Goal: Answer question/provide support: Share knowledge or assist other users

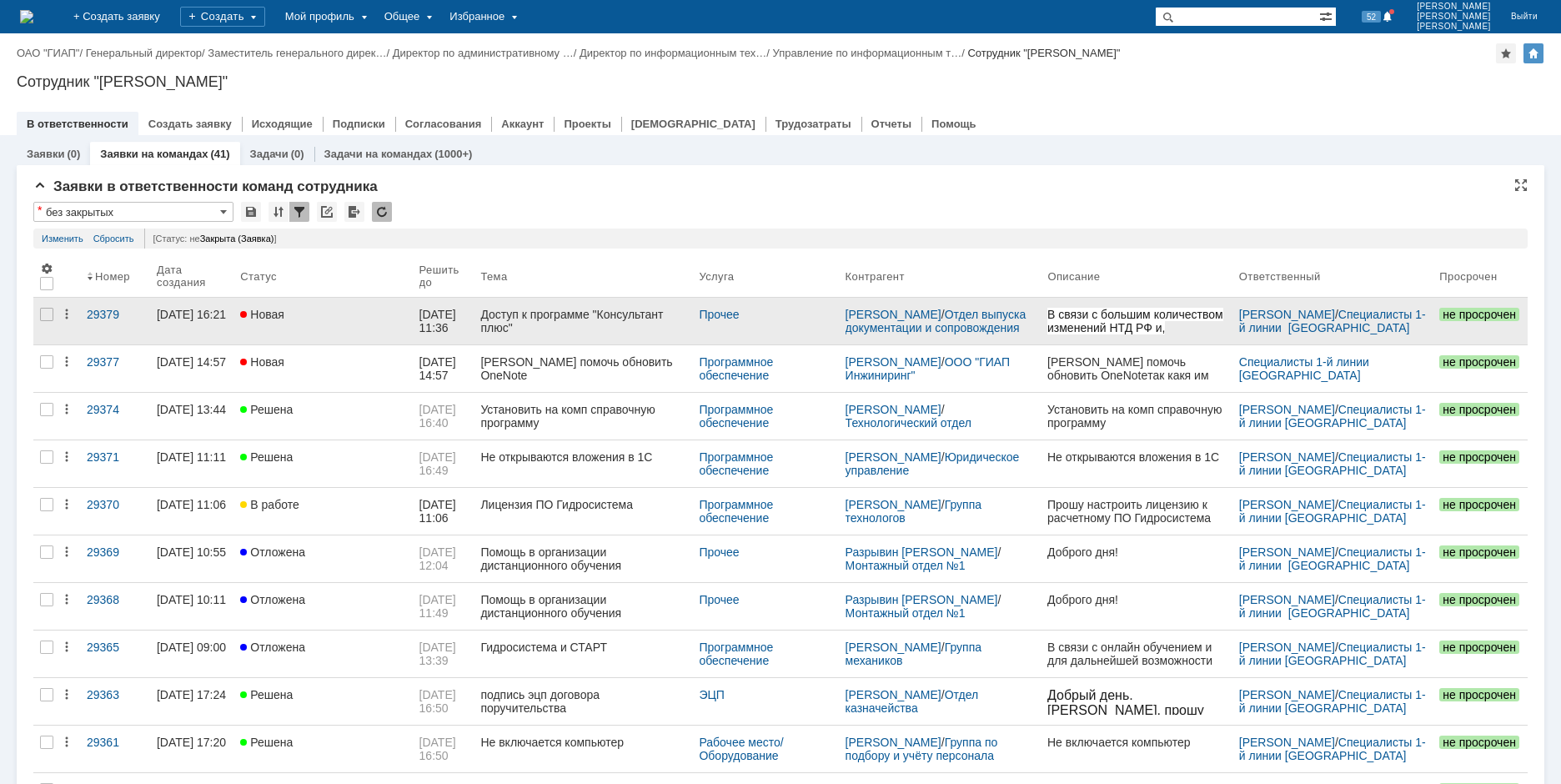
click at [577, 323] on div "Доступ к программе "Консультант плюс"" at bounding box center [583, 321] width 205 height 27
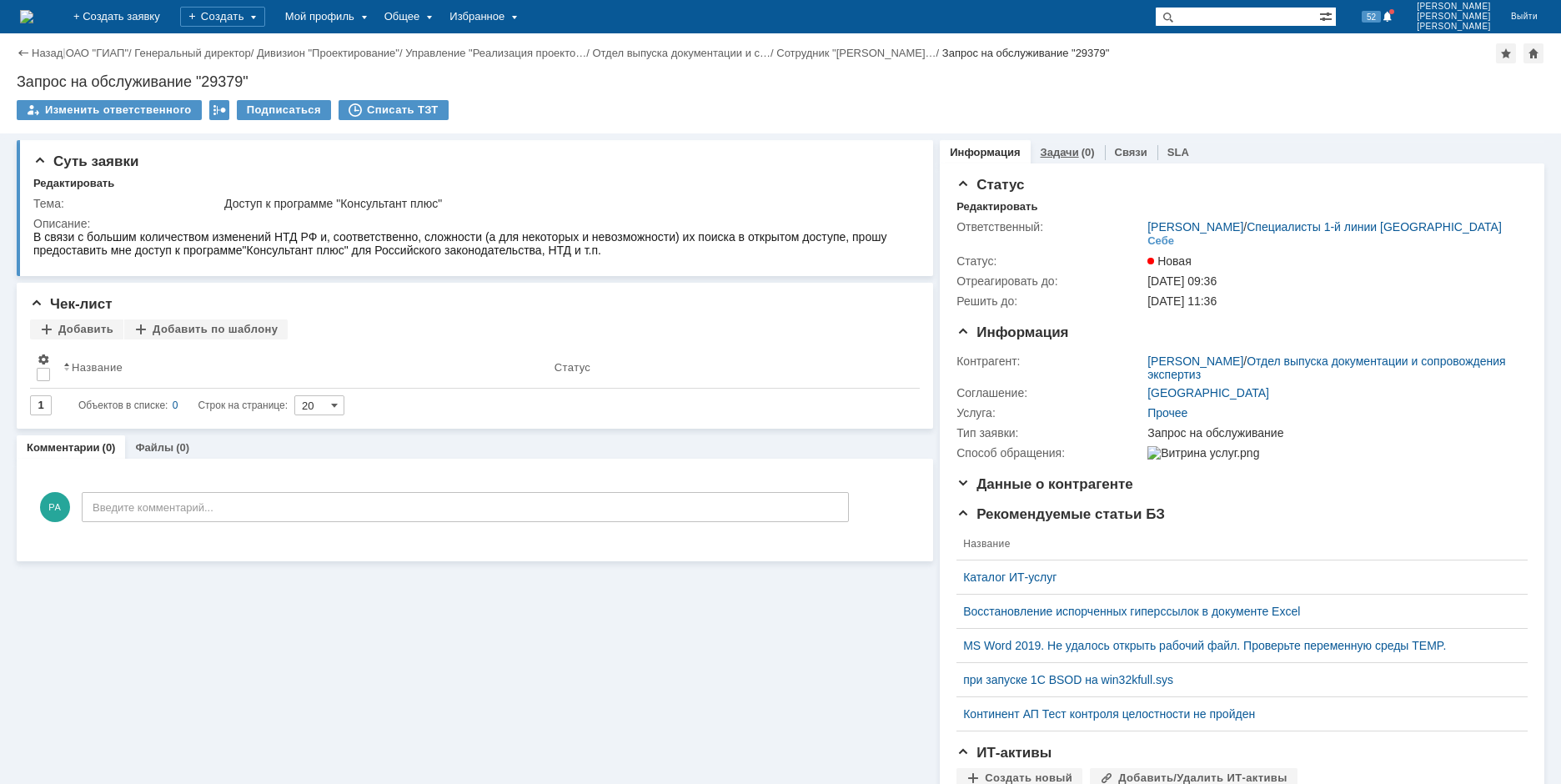
click at [1081, 153] on div "(0)" at bounding box center [1088, 151] width 14 height 13
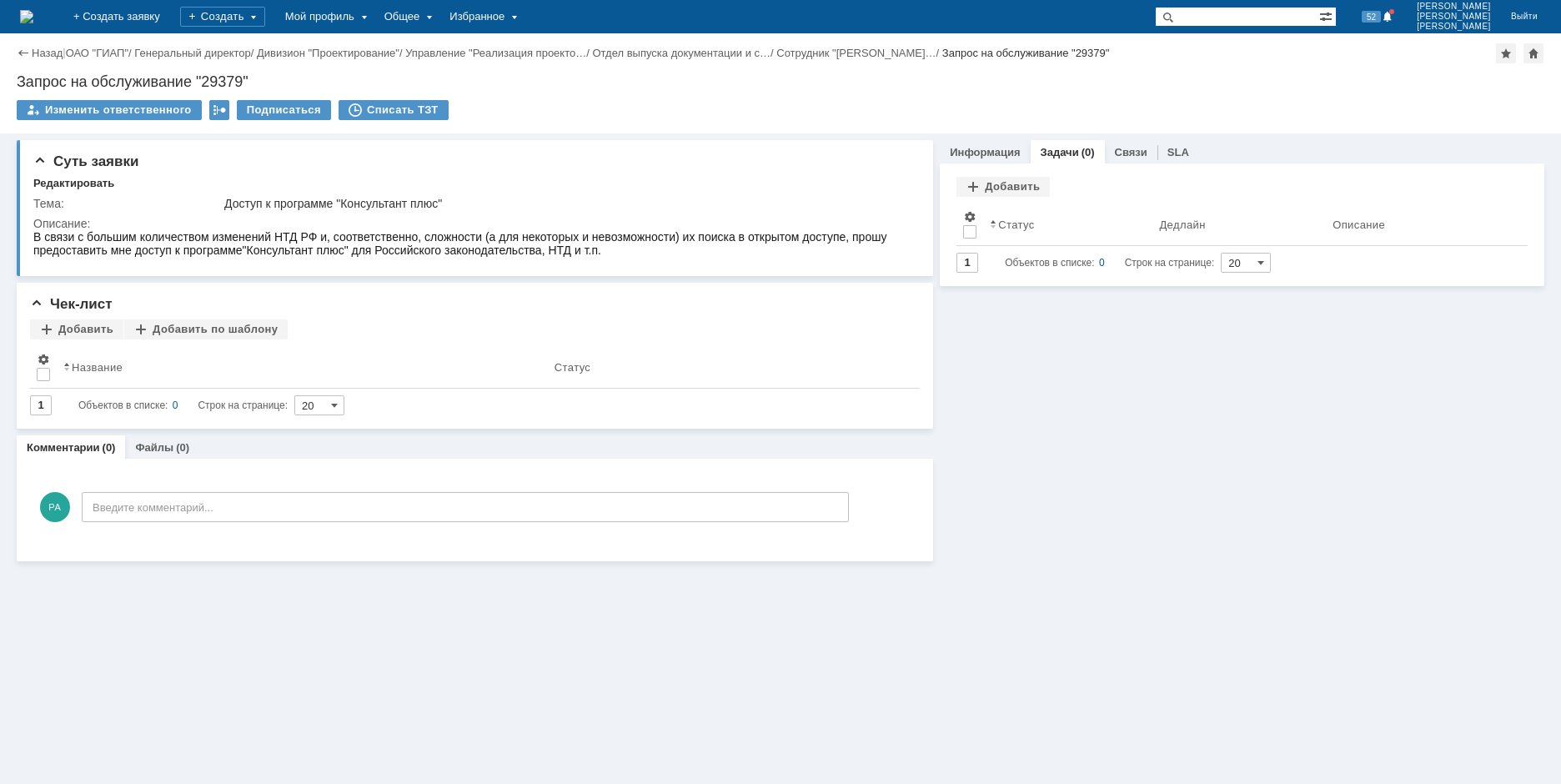
click at [1115, 149] on link "Связи" at bounding box center [1131, 151] width 32 height 13
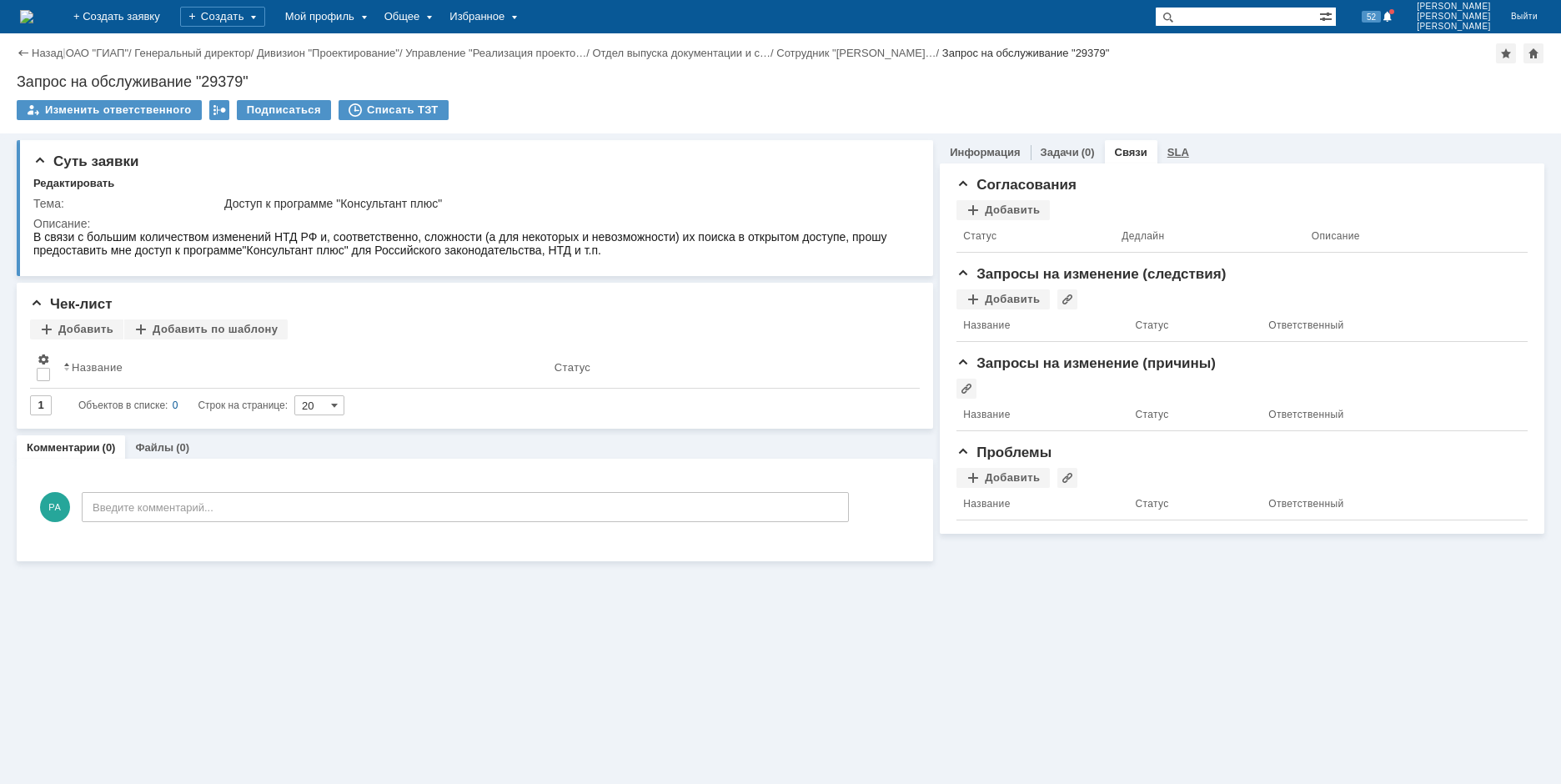
click at [1170, 145] on div "SLA" at bounding box center [1178, 152] width 41 height 25
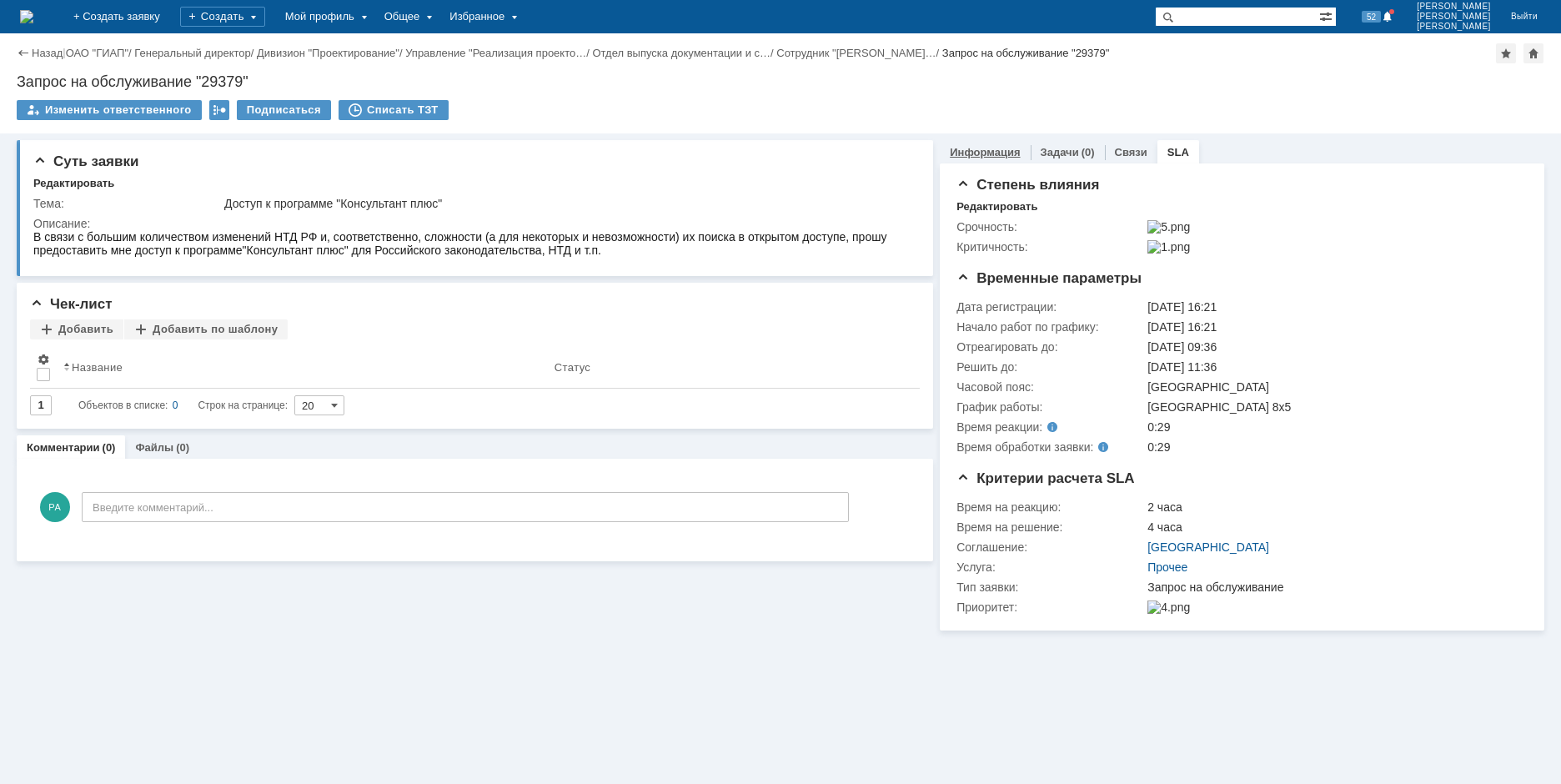
click at [985, 150] on link "Информация" at bounding box center [985, 151] width 70 height 13
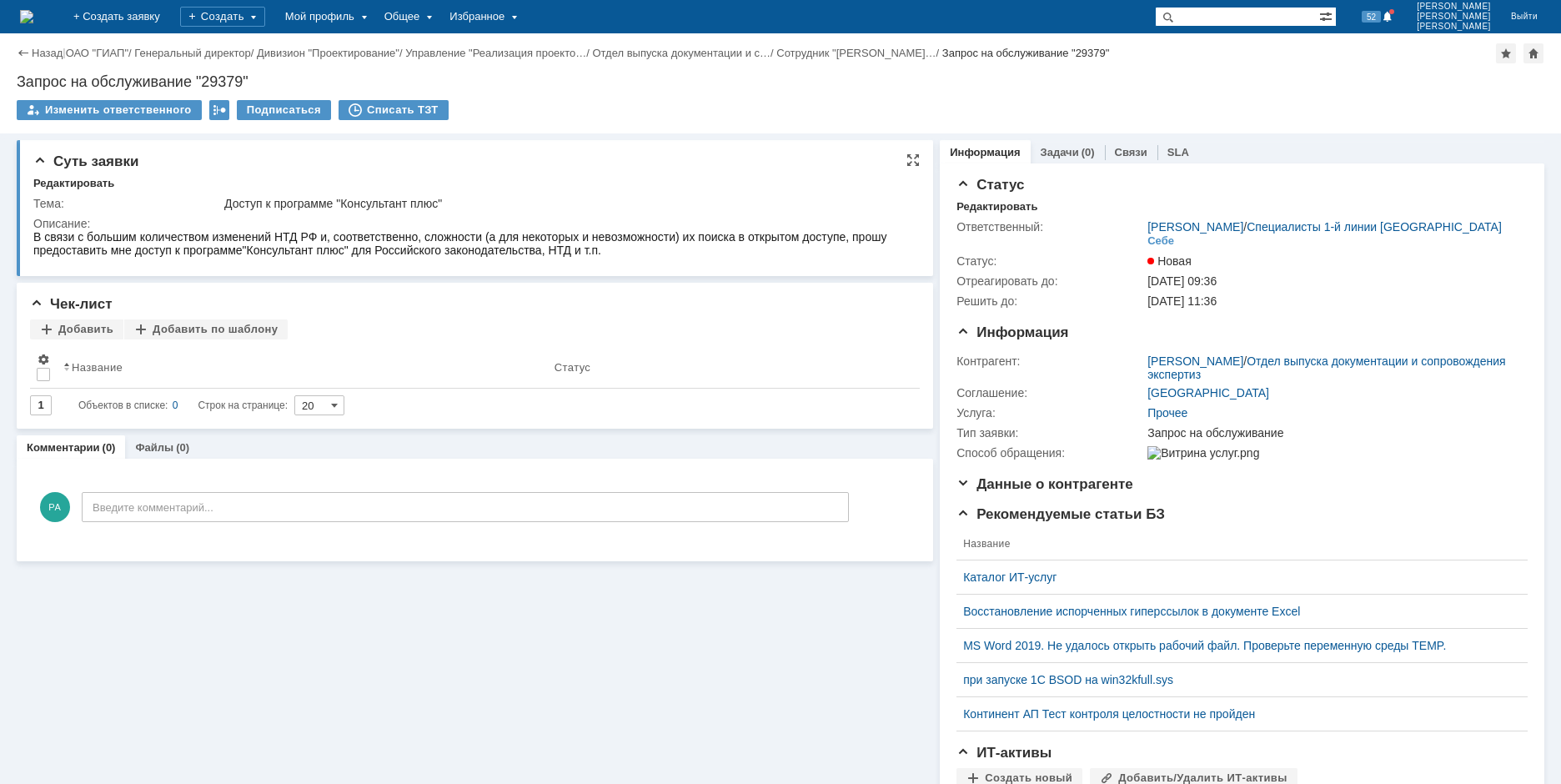
click at [112, 191] on div "Тема: Доступ к программе "Консультант плюс" Описание:" at bounding box center [476, 227] width 887 height 73
click at [101, 200] on div "Тема:" at bounding box center [127, 204] width 188 height 14
click at [91, 216] on td "Описание:" at bounding box center [472, 238] width 878 height 49
drag, startPoint x: 85, startPoint y: 208, endPoint x: 71, endPoint y: 210, distance: 14.1
click at [85, 208] on div "Тема:" at bounding box center [127, 204] width 188 height 14
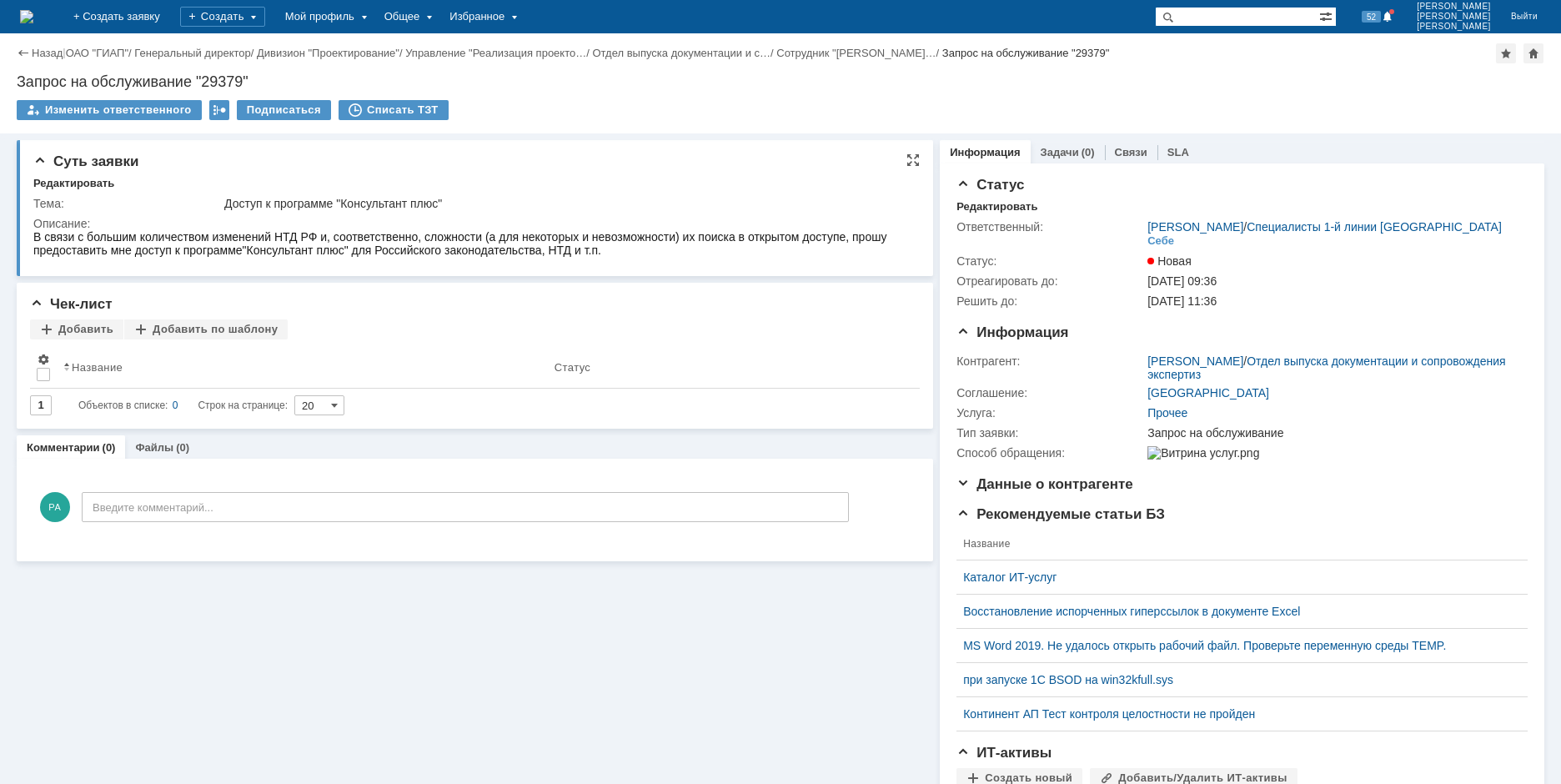
click at [71, 210] on td "Тема:" at bounding box center [127, 204] width 188 height 20
click at [1048, 153] on link "Задачи" at bounding box center [1059, 151] width 38 height 13
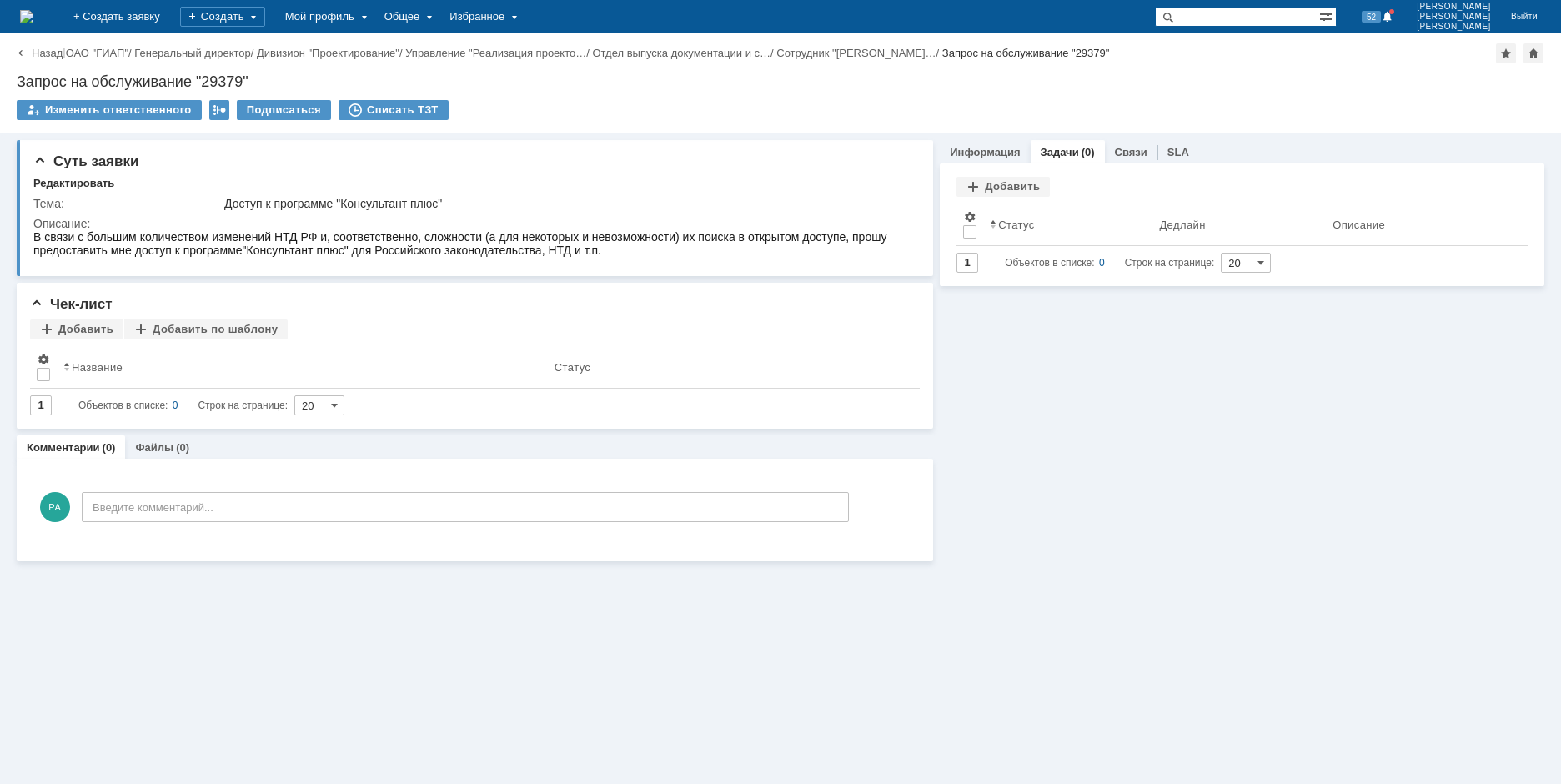
click at [998, 150] on link "Информация" at bounding box center [985, 151] width 70 height 13
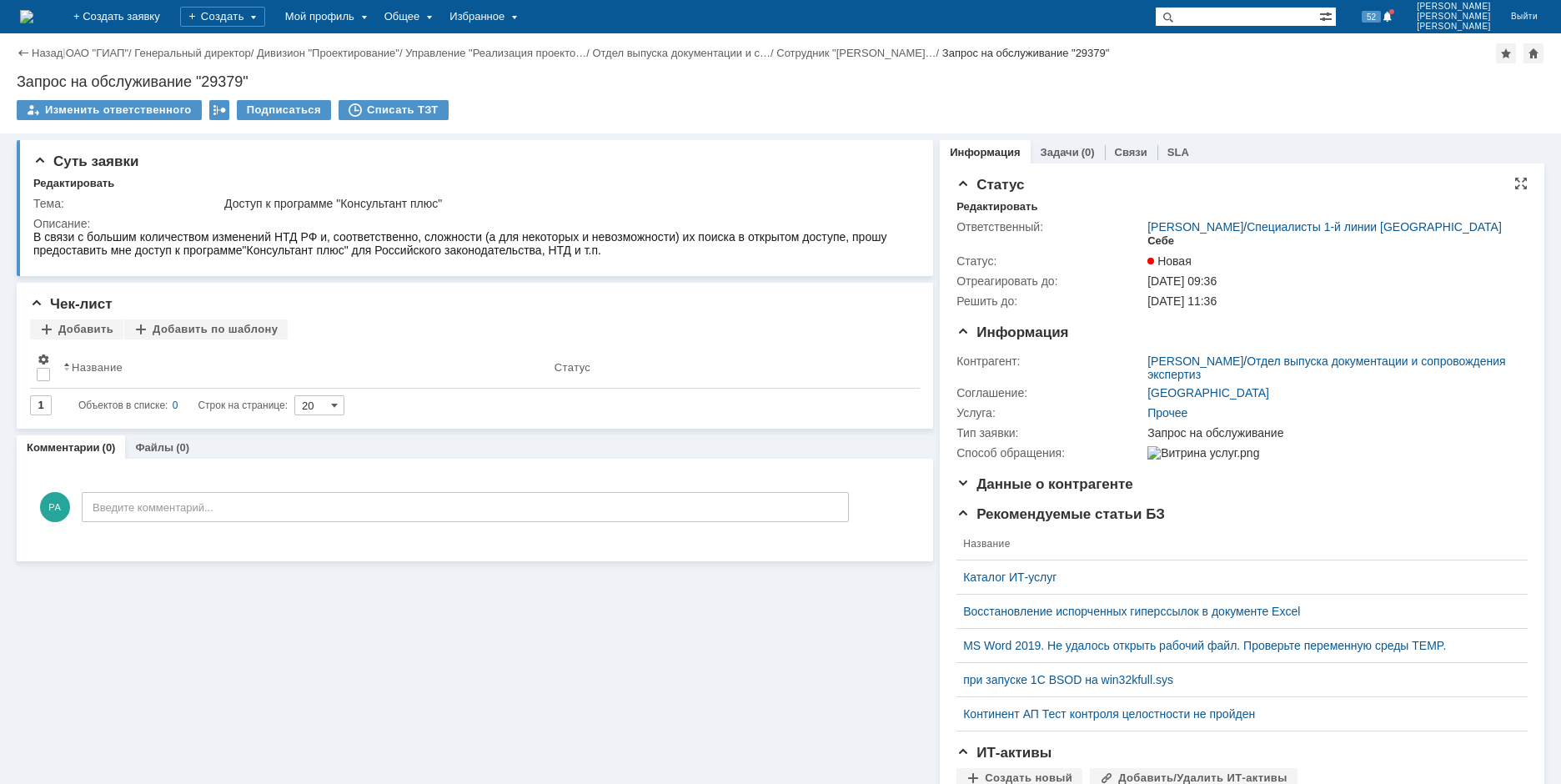
click at [1152, 248] on div "Себе" at bounding box center [1161, 241] width 27 height 14
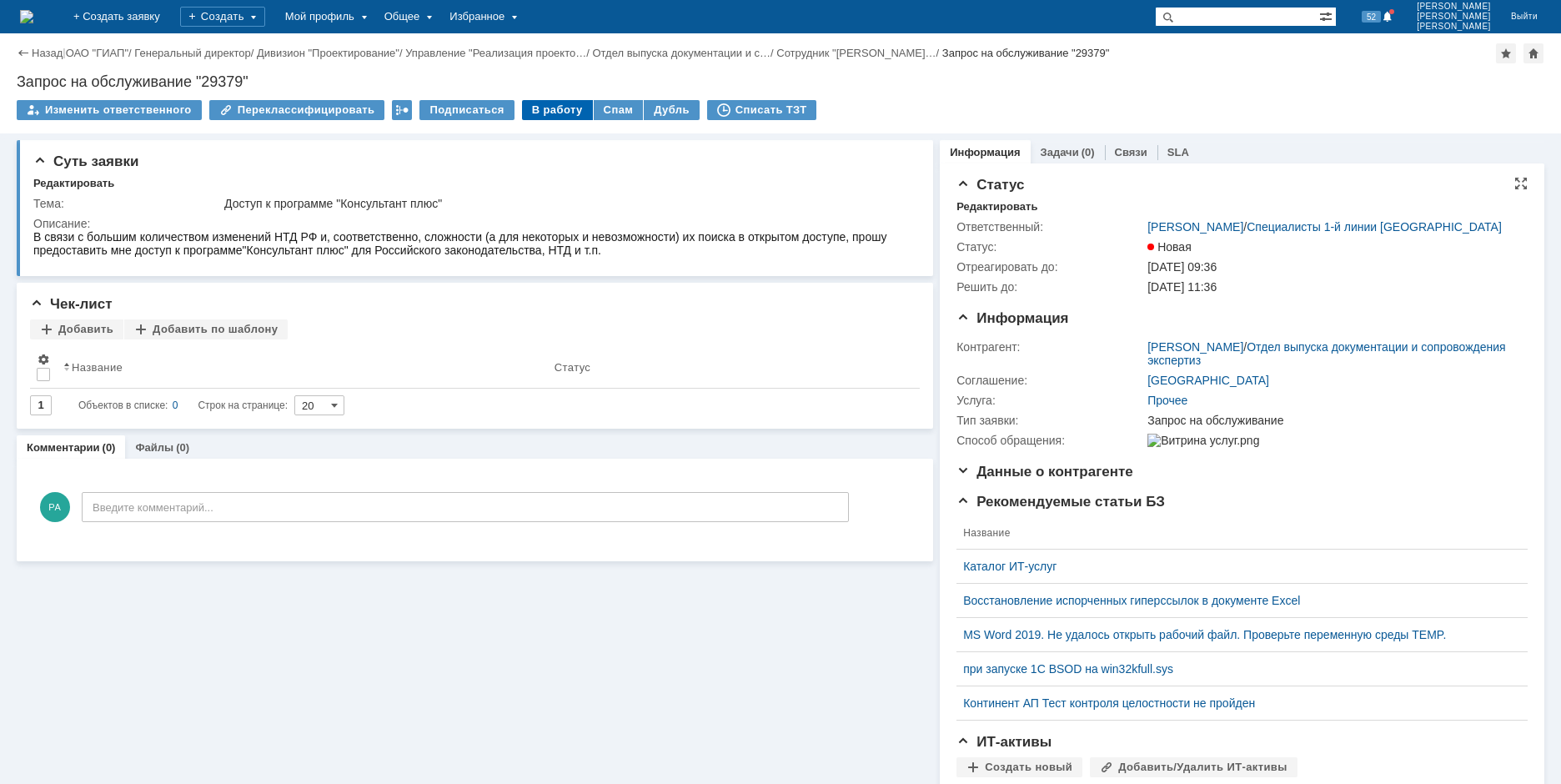
drag, startPoint x: 538, startPoint y: 119, endPoint x: 545, endPoint y: 107, distance: 13.9
click at [539, 118] on div "В работу" at bounding box center [558, 110] width 71 height 20
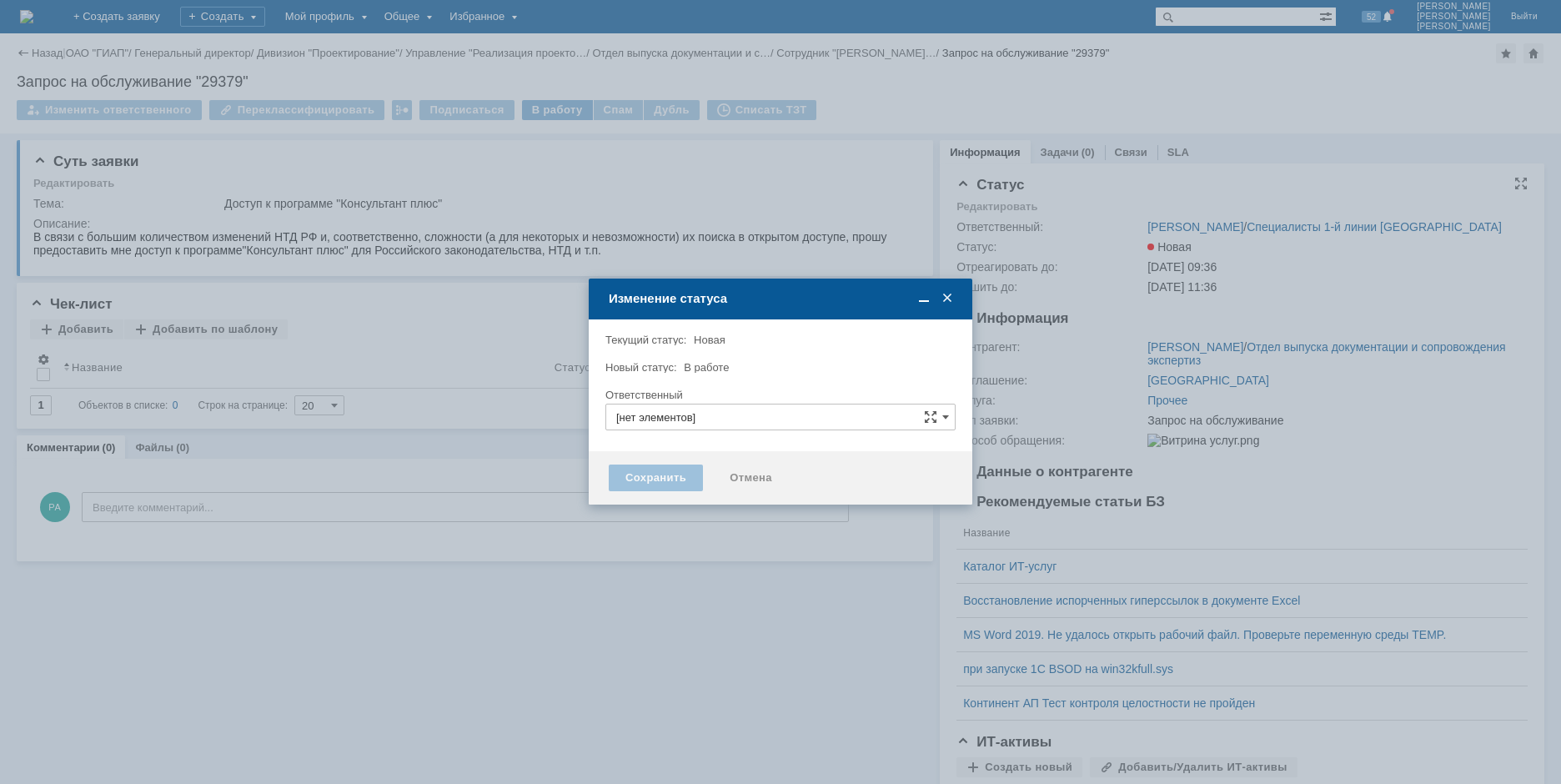
type input "[PERSON_NAME]"
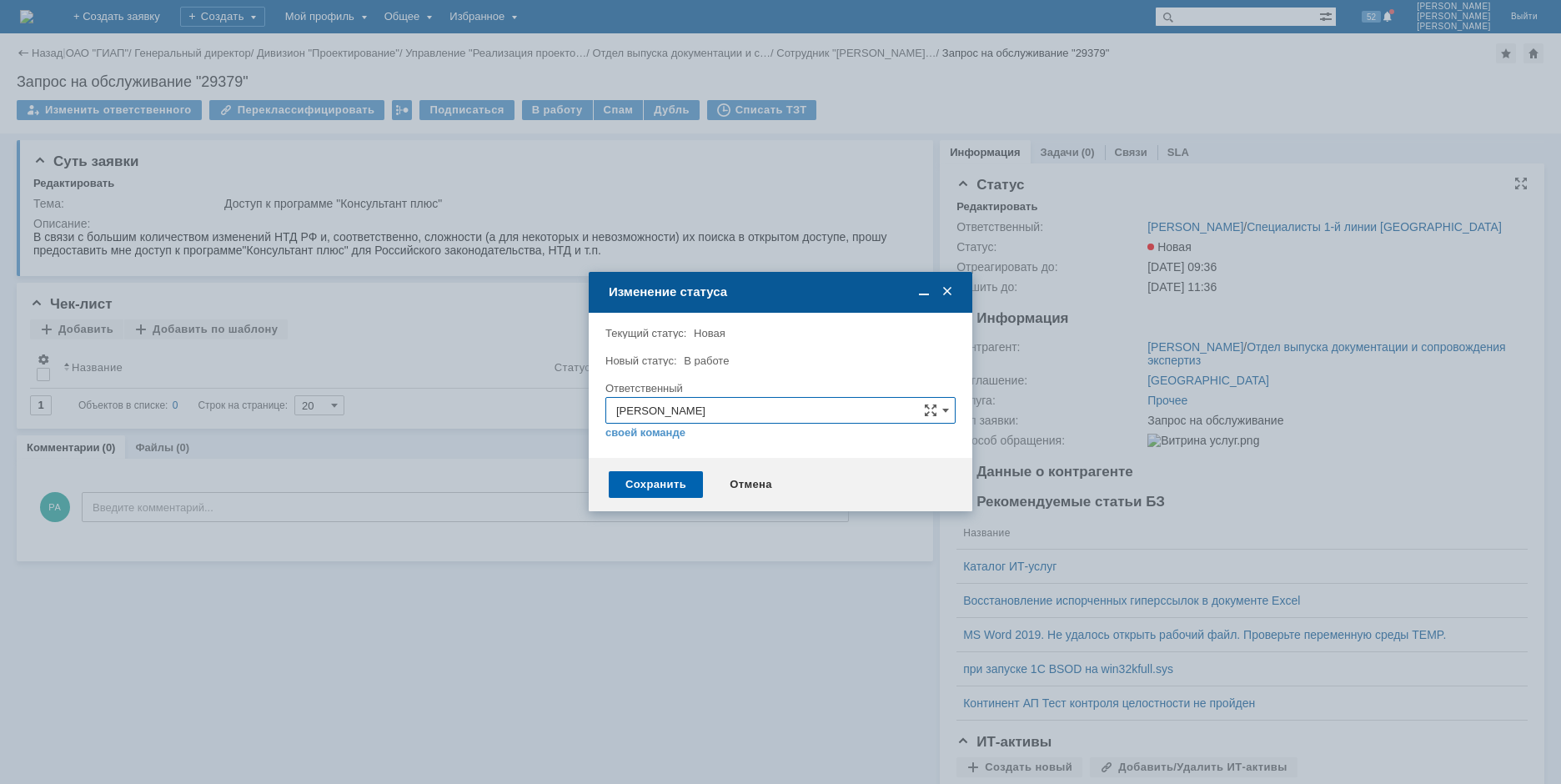
click at [655, 487] on div "Сохранить" at bounding box center [656, 485] width 94 height 27
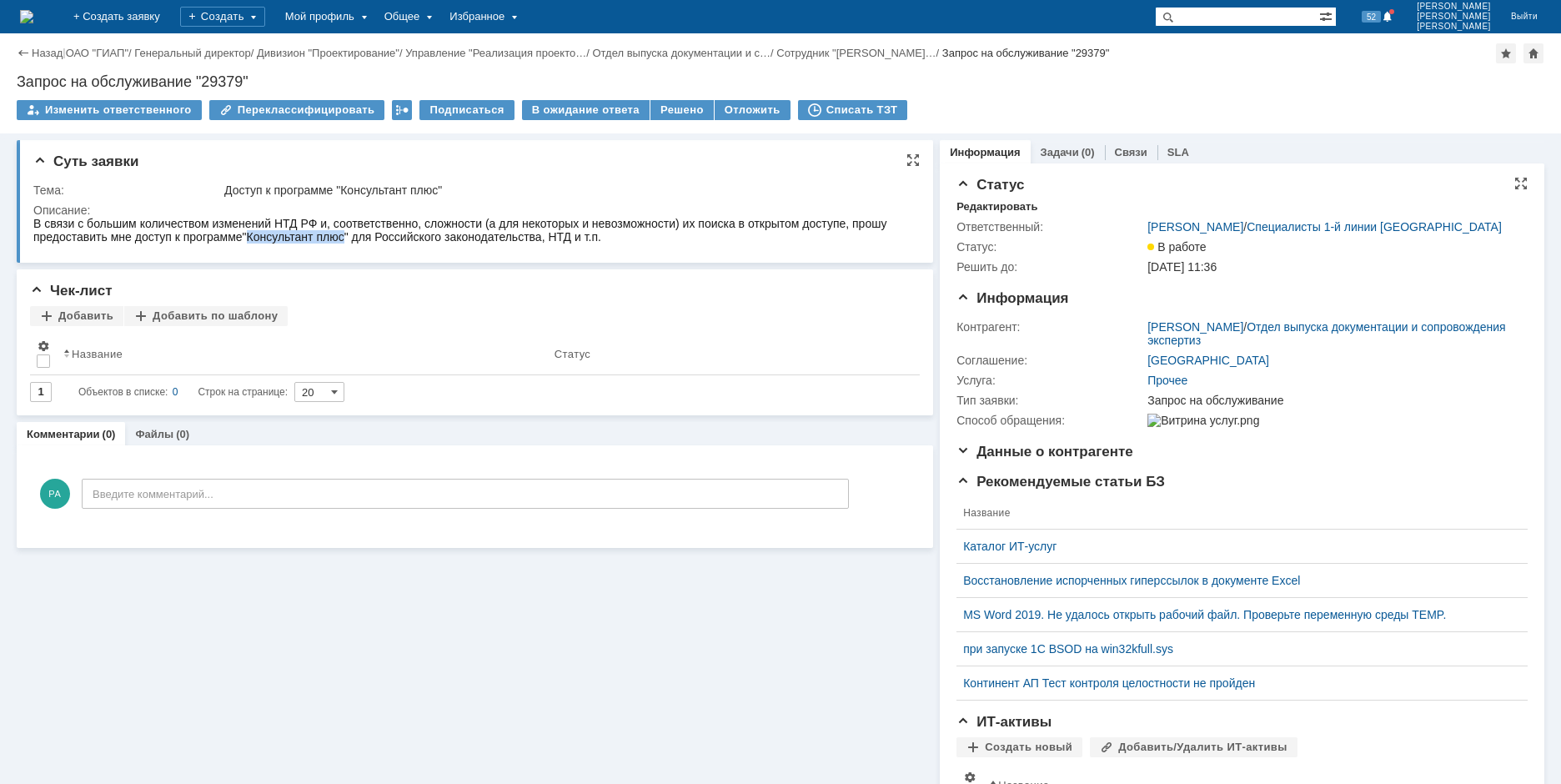
drag, startPoint x: 251, startPoint y: 241, endPoint x: 347, endPoint y: 237, distance: 96.1
click at [347, 237] on span ""Консультант плюс" для Российского законодательства, НТД и т.п." at bounding box center [422, 237] width 359 height 14
click at [284, 249] on td "Описание:" at bounding box center [472, 225] width 878 height 49
click at [448, 321] on div "Добавить Добавить по шаблону" at bounding box center [475, 317] width 890 height 22
click at [666, 112] on div "Решено" at bounding box center [682, 110] width 63 height 20
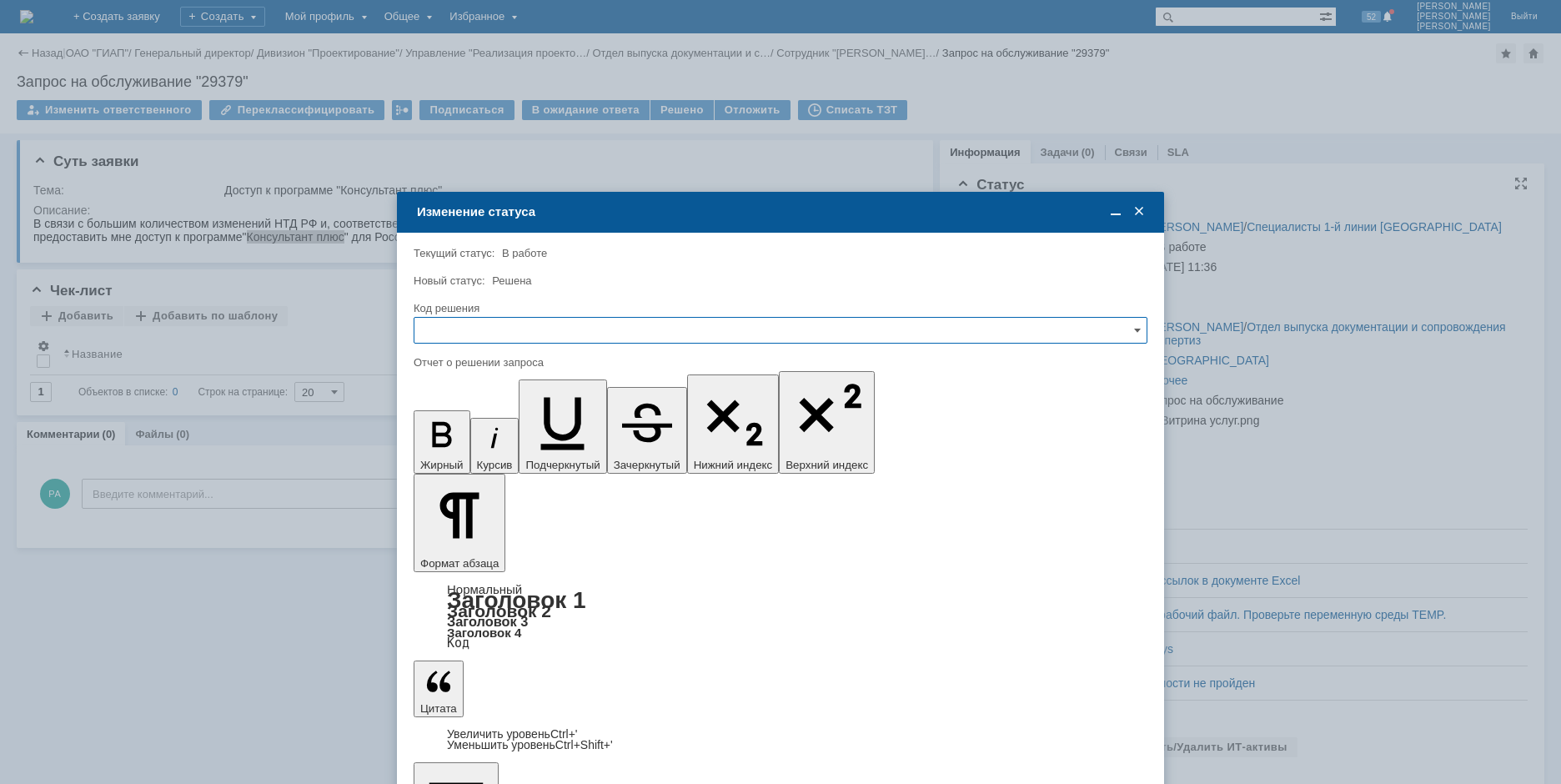
click at [466, 325] on input "text" at bounding box center [780, 331] width 734 height 27
click at [470, 436] on div "Решено" at bounding box center [780, 444] width 732 height 27
type input "Решено"
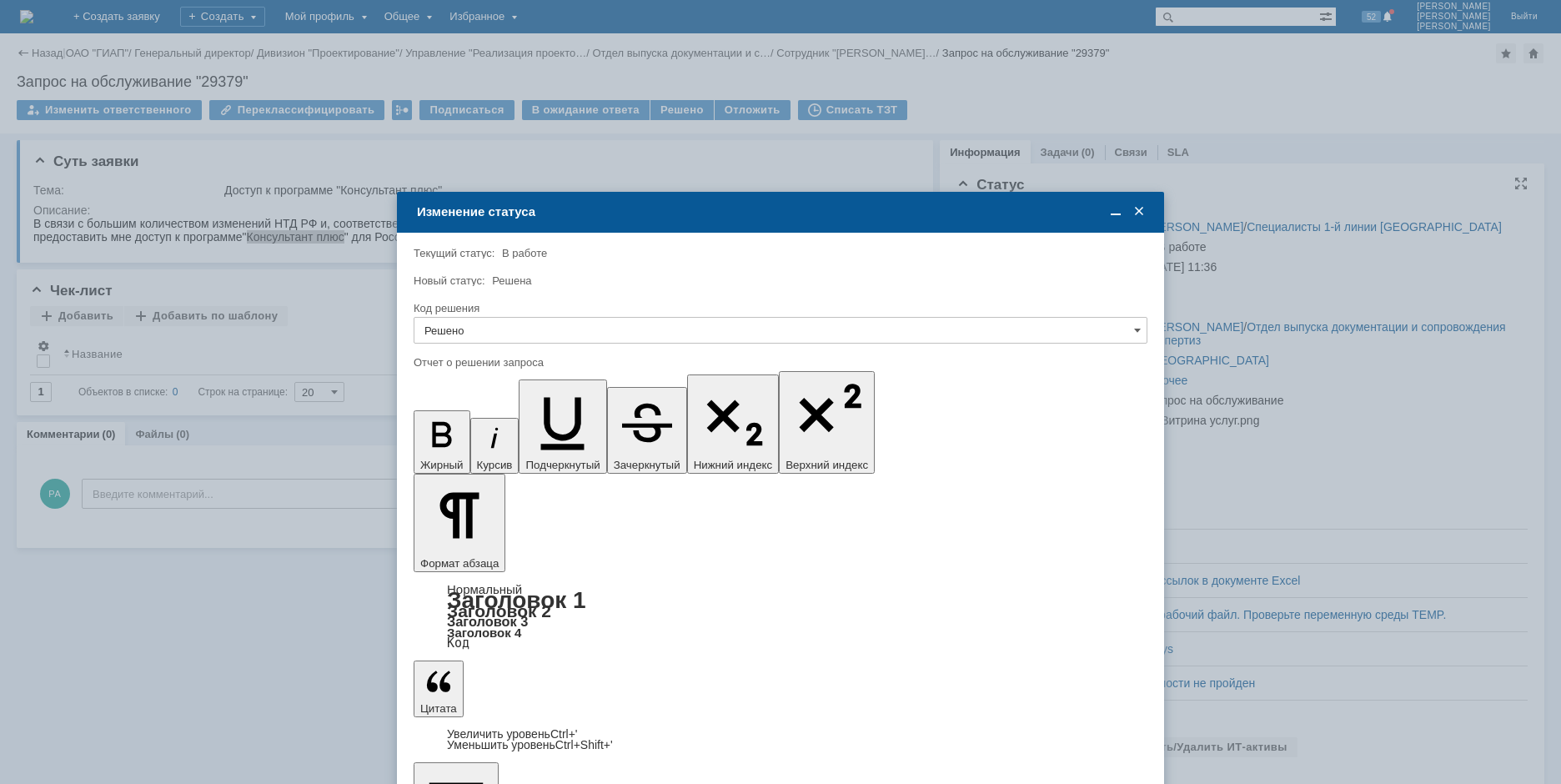
scroll to position [510, 7]
drag, startPoint x: 595, startPoint y: 4868, endPoint x: 430, endPoint y: 4867, distance: 165.0
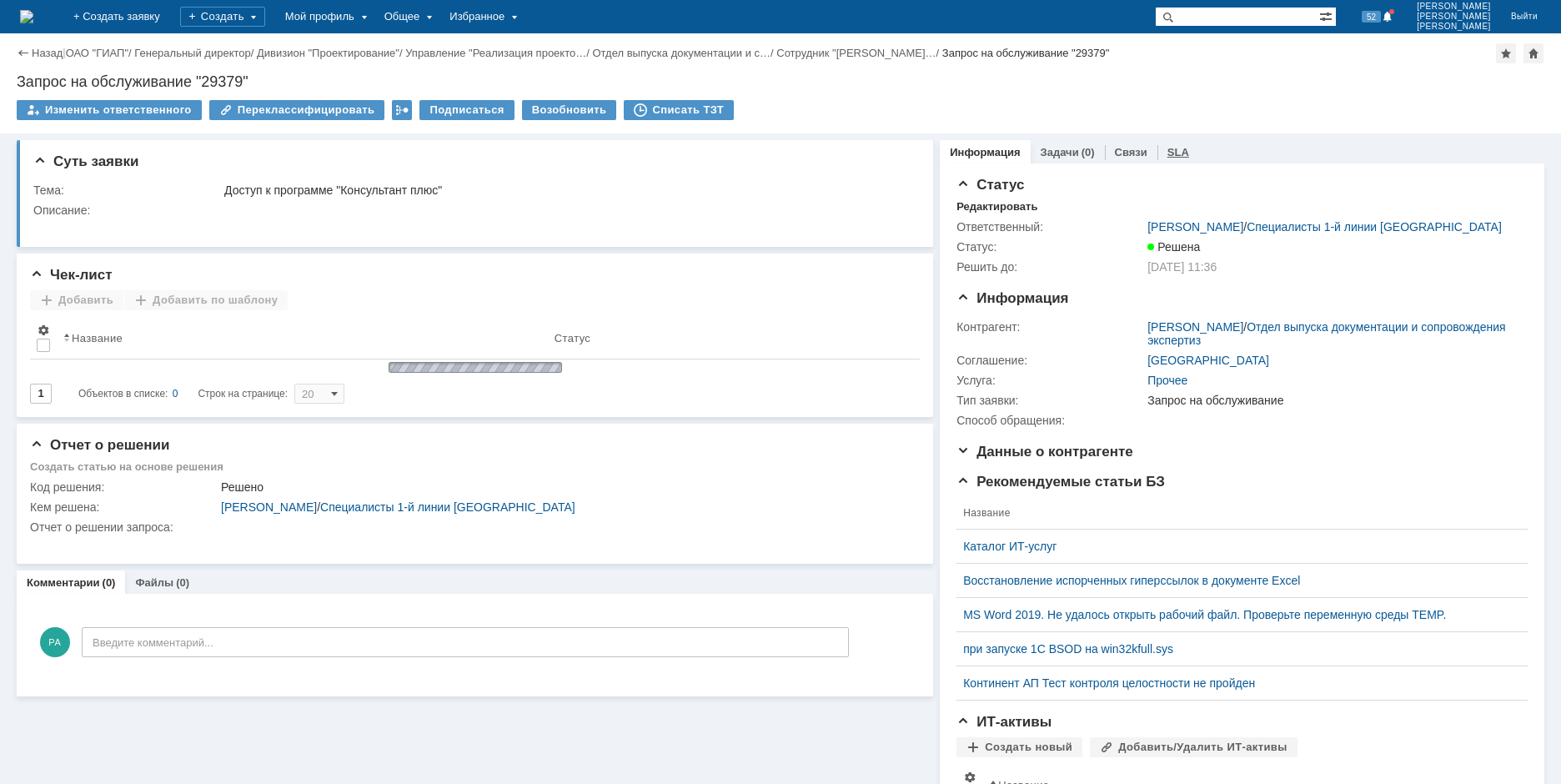
scroll to position [0, 0]
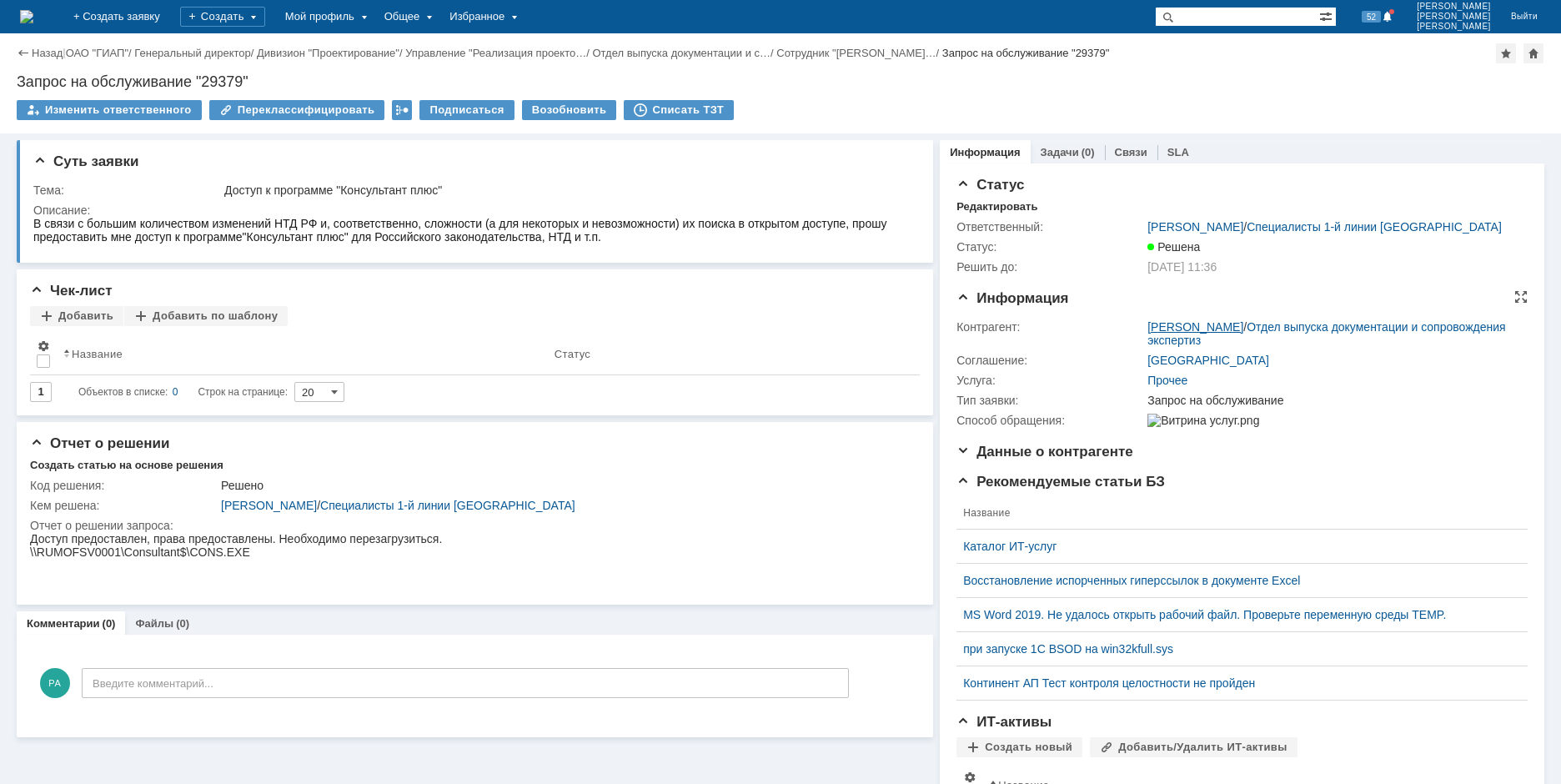
drag, startPoint x: 1138, startPoint y: 322, endPoint x: 1236, endPoint y: 321, distance: 98.0
click at [1236, 321] on td "[PERSON_NAME] / Отдел выпуска документации и сопровождения экспертиз" at bounding box center [1333, 333] width 378 height 33
copy link "[PERSON_NAME]"
click at [33, 18] on img at bounding box center [27, 17] width 14 height 14
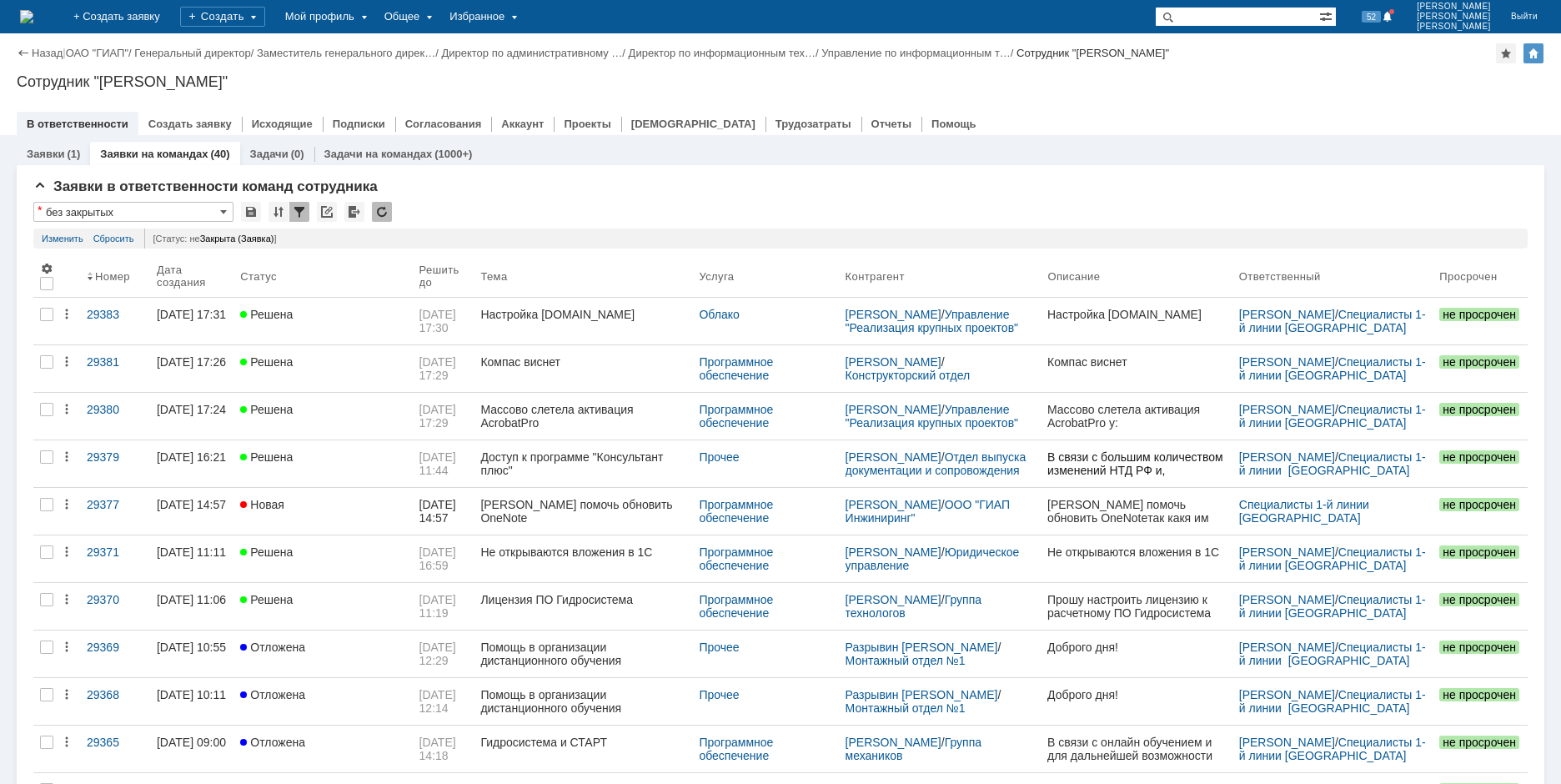
click at [76, 123] on link "В ответственности" at bounding box center [78, 123] width 102 height 13
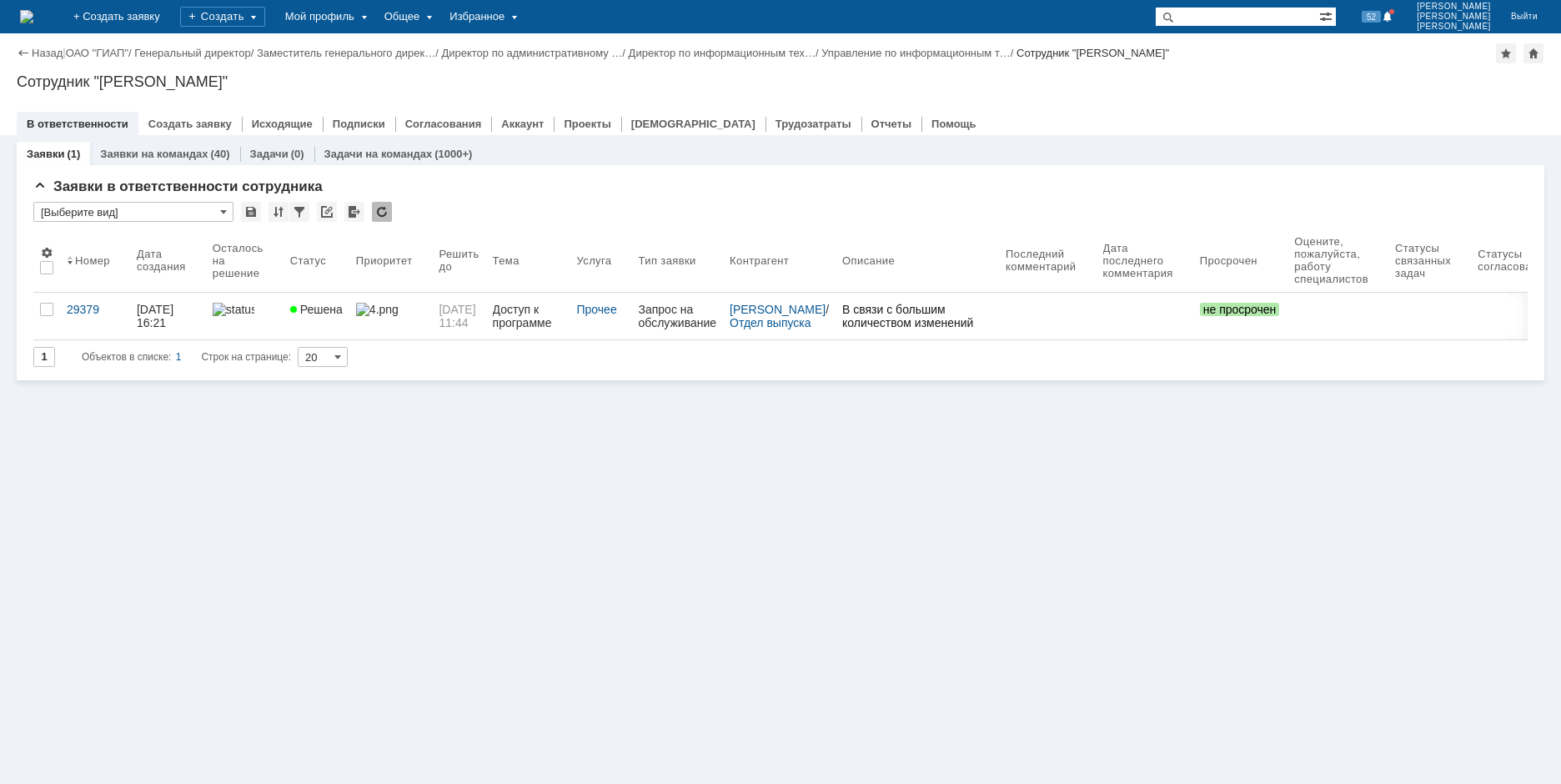
click at [33, 17] on img at bounding box center [27, 17] width 14 height 14
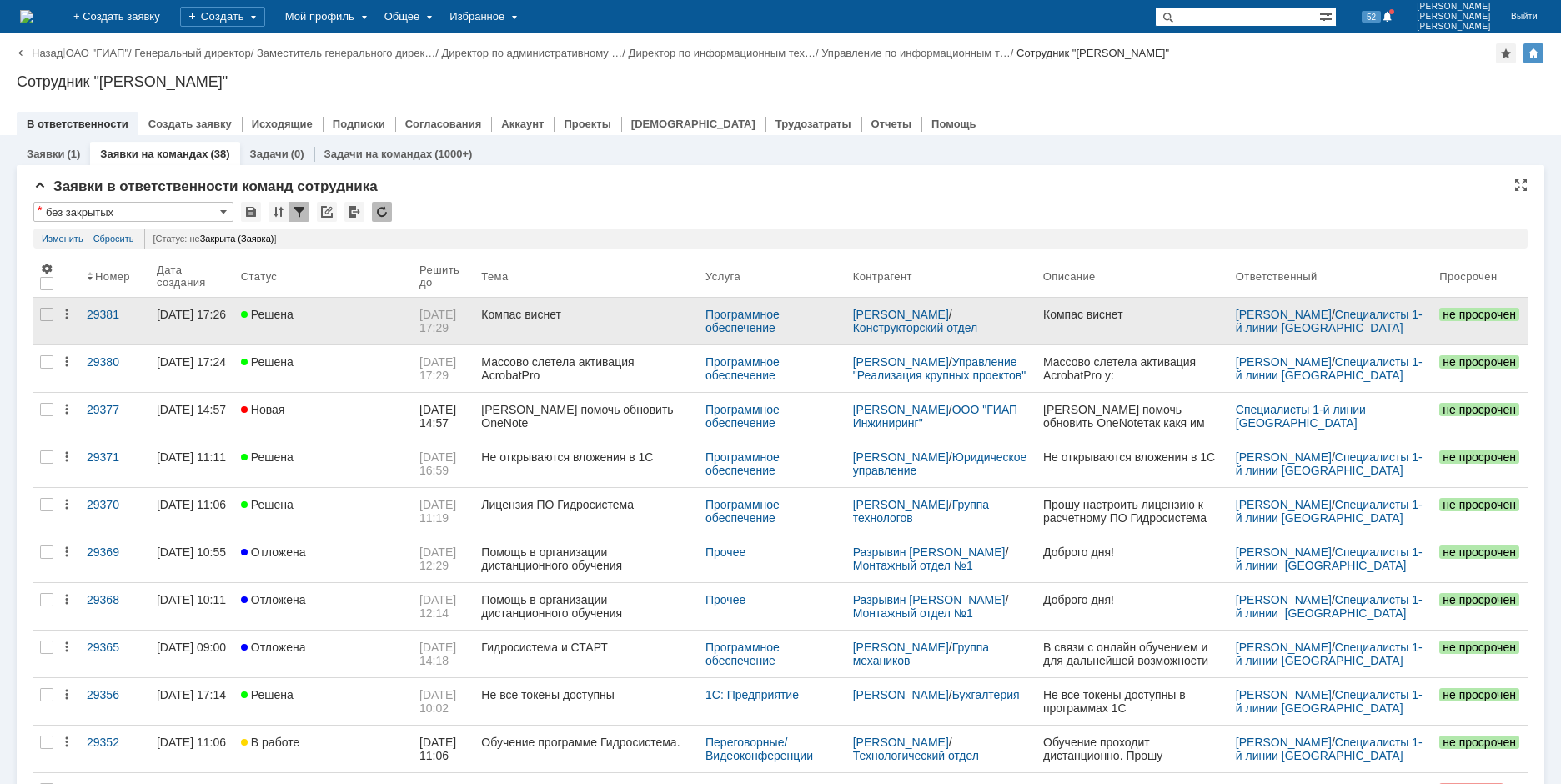
click at [514, 317] on div "Компас виснет" at bounding box center [586, 315] width 211 height 14
